Goal: Find specific page/section: Find specific page/section

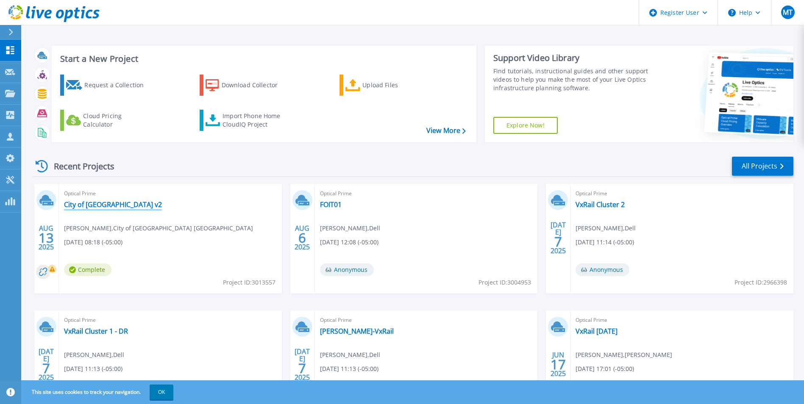
click at [106, 207] on link "City of [GEOGRAPHIC_DATA] v2" at bounding box center [113, 204] width 98 height 8
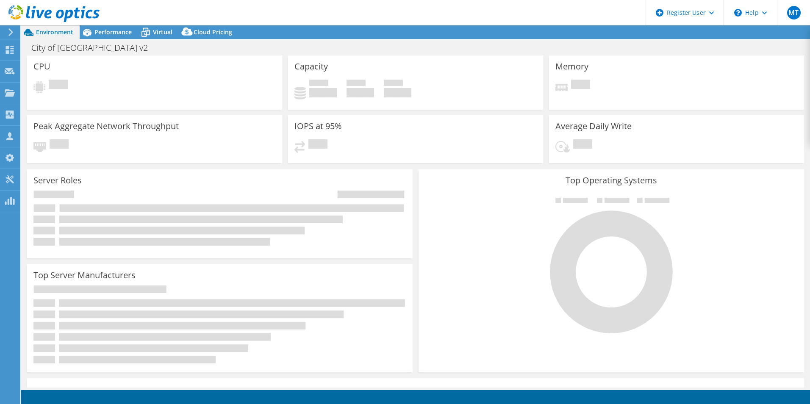
select select "USD"
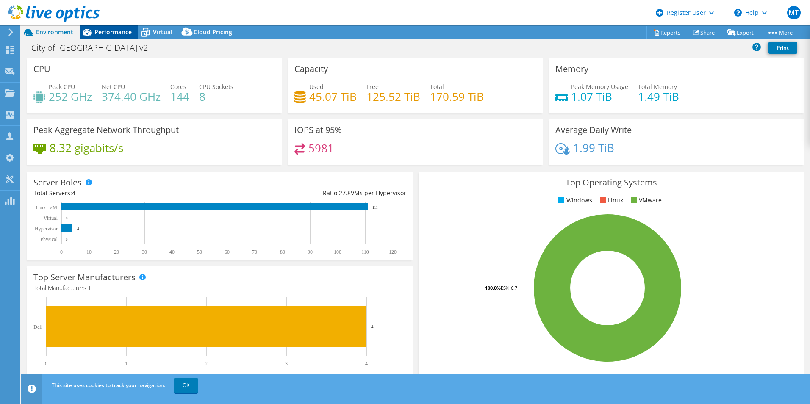
click at [123, 33] on span "Performance" at bounding box center [113, 32] width 37 height 8
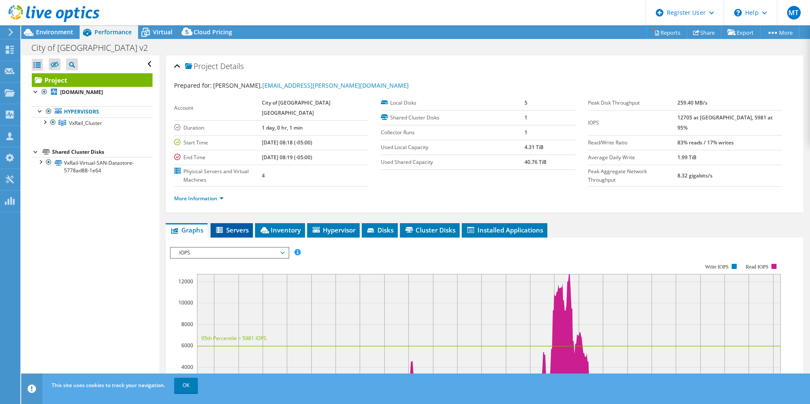
click at [228, 226] on span "Servers" at bounding box center [232, 230] width 34 height 8
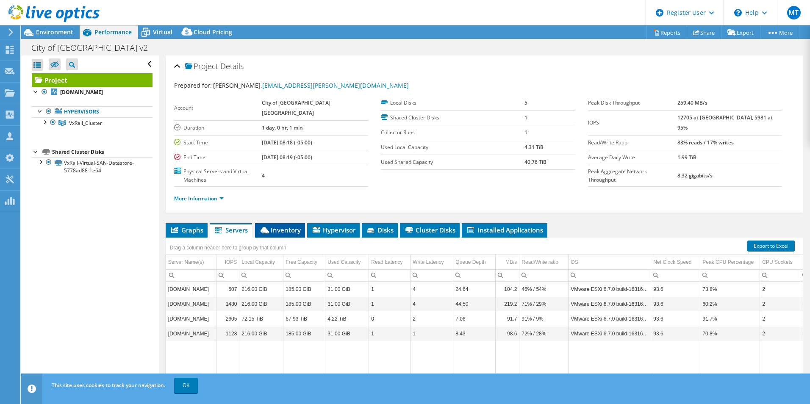
click at [288, 223] on li "Inventory" at bounding box center [280, 230] width 50 height 14
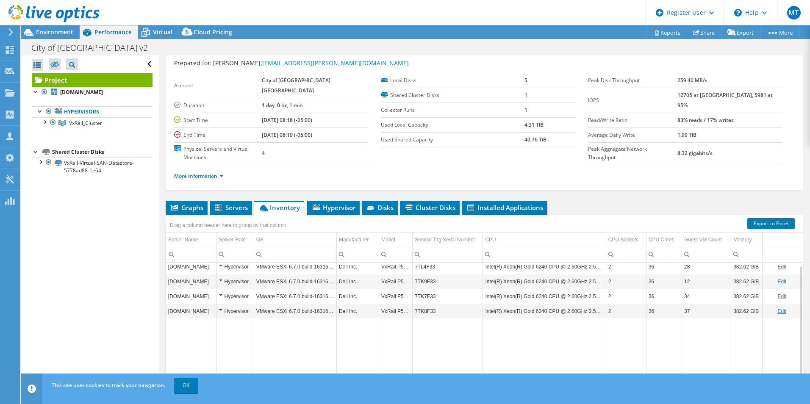
scroll to position [42, 0]
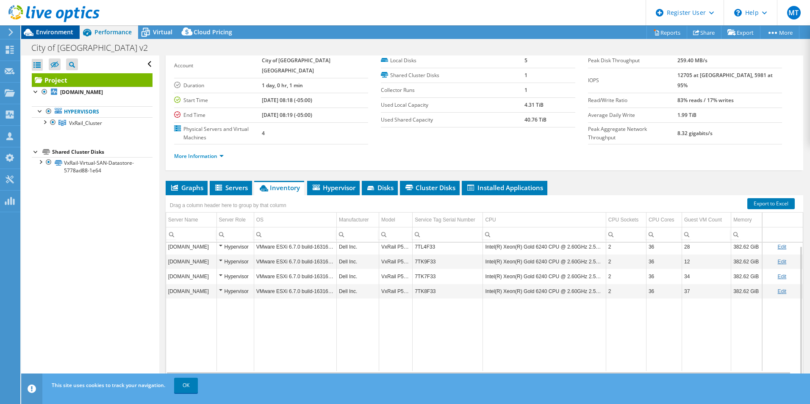
click at [51, 29] on span "Environment" at bounding box center [54, 32] width 37 height 8
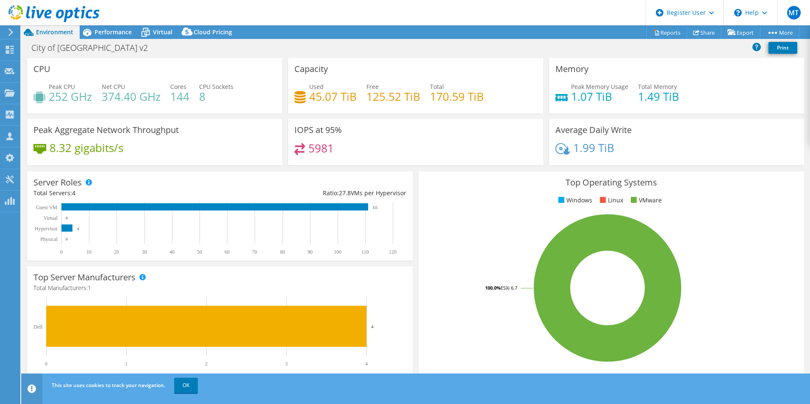
scroll to position [0, 0]
